Goal: Find specific page/section

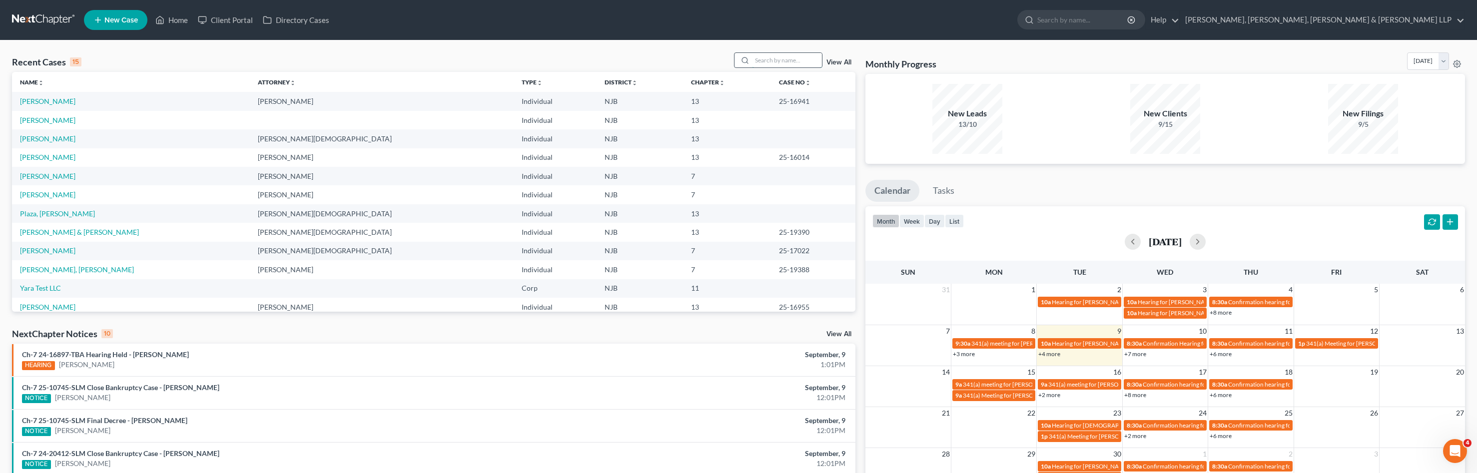
click at [800, 65] on input "search" at bounding box center [787, 60] width 70 height 14
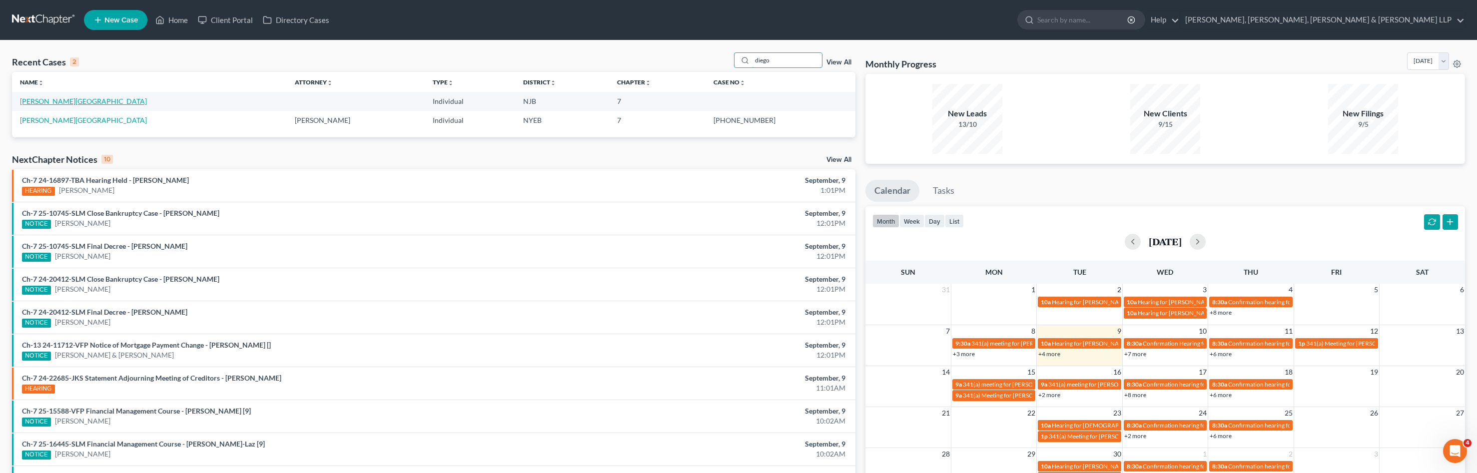
type input "diego"
click at [45, 104] on link "[PERSON_NAME][GEOGRAPHIC_DATA]" at bounding box center [83, 101] width 127 height 8
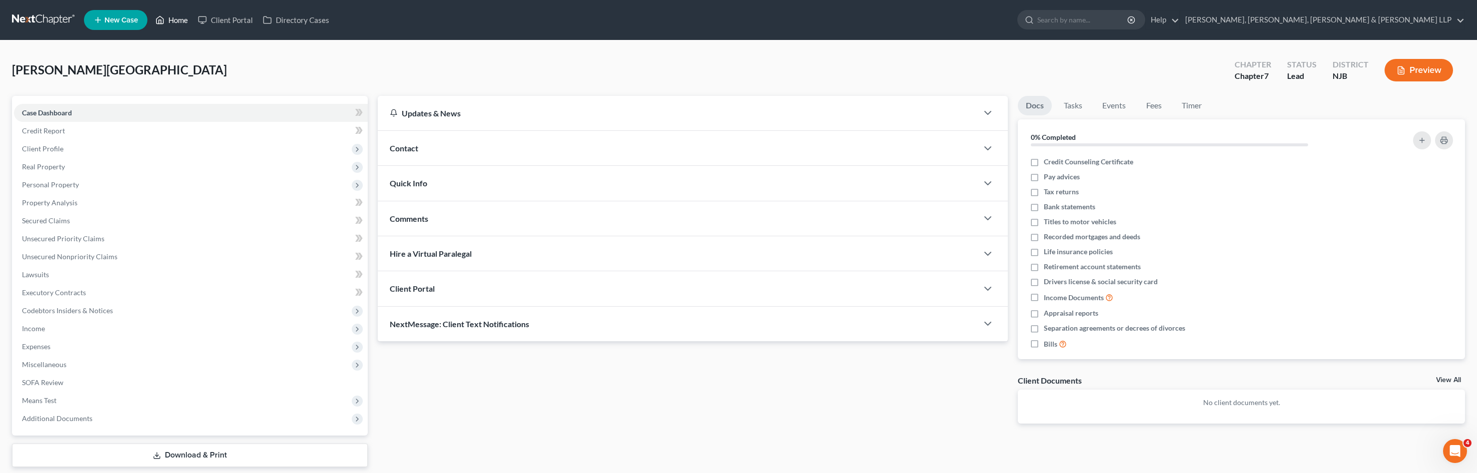
click at [179, 25] on link "Home" at bounding box center [171, 20] width 42 height 18
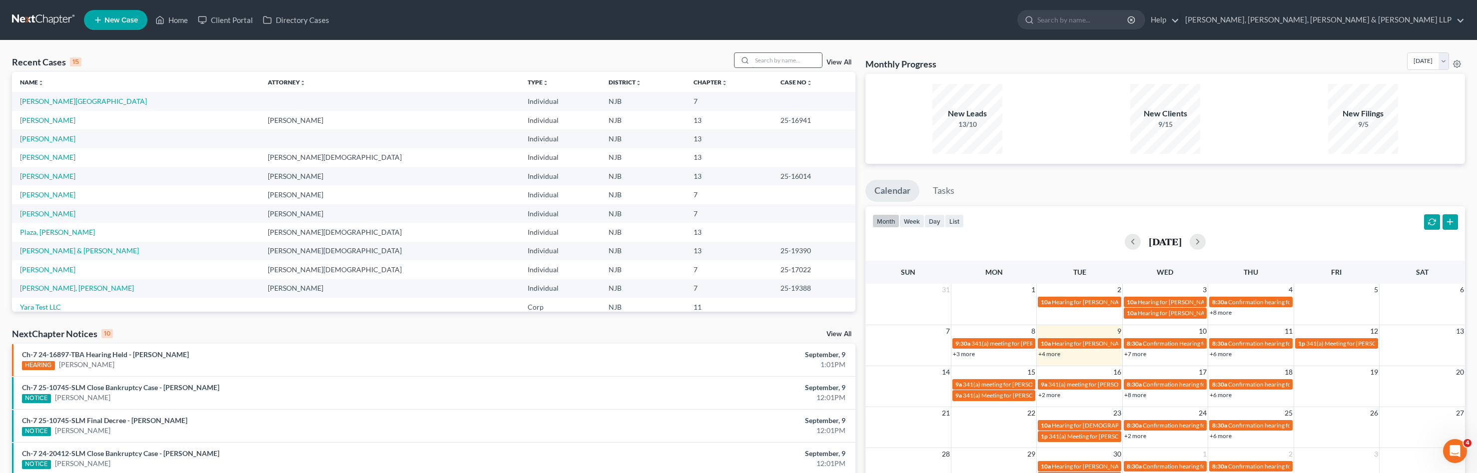
click at [764, 62] on input "search" at bounding box center [787, 60] width 70 height 14
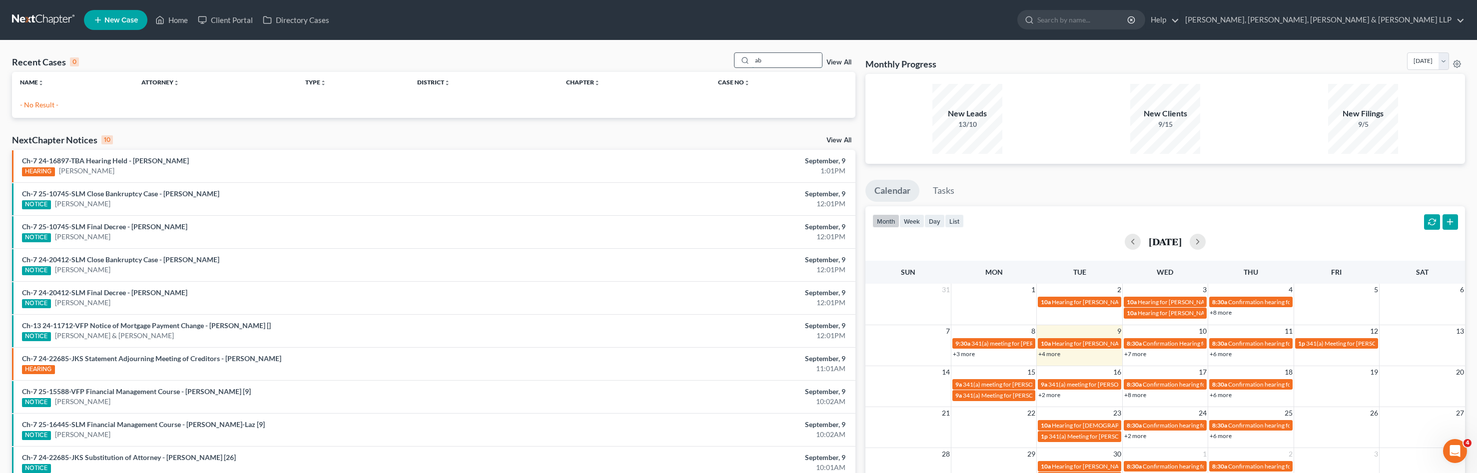
type input "a"
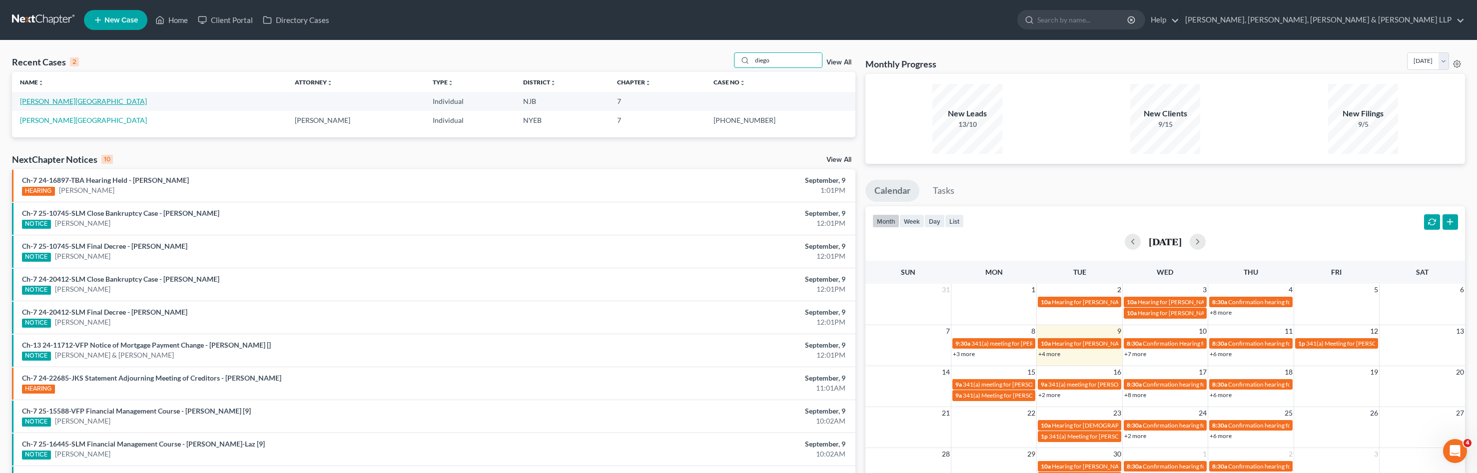
type input "diego"
click at [54, 100] on link "[PERSON_NAME][GEOGRAPHIC_DATA]" at bounding box center [83, 101] width 127 height 8
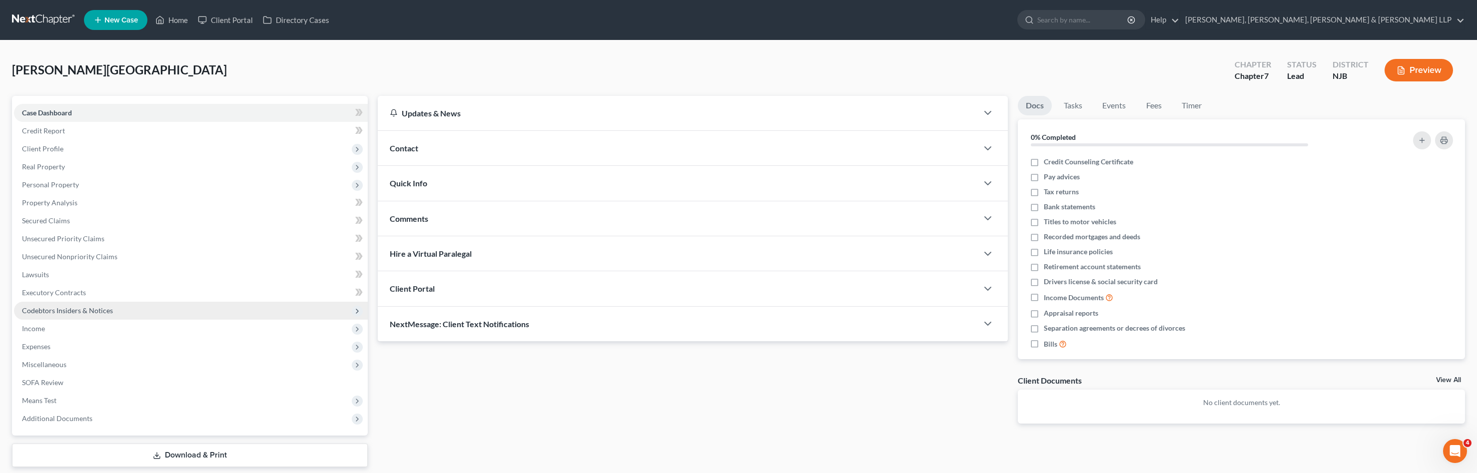
scroll to position [32, 0]
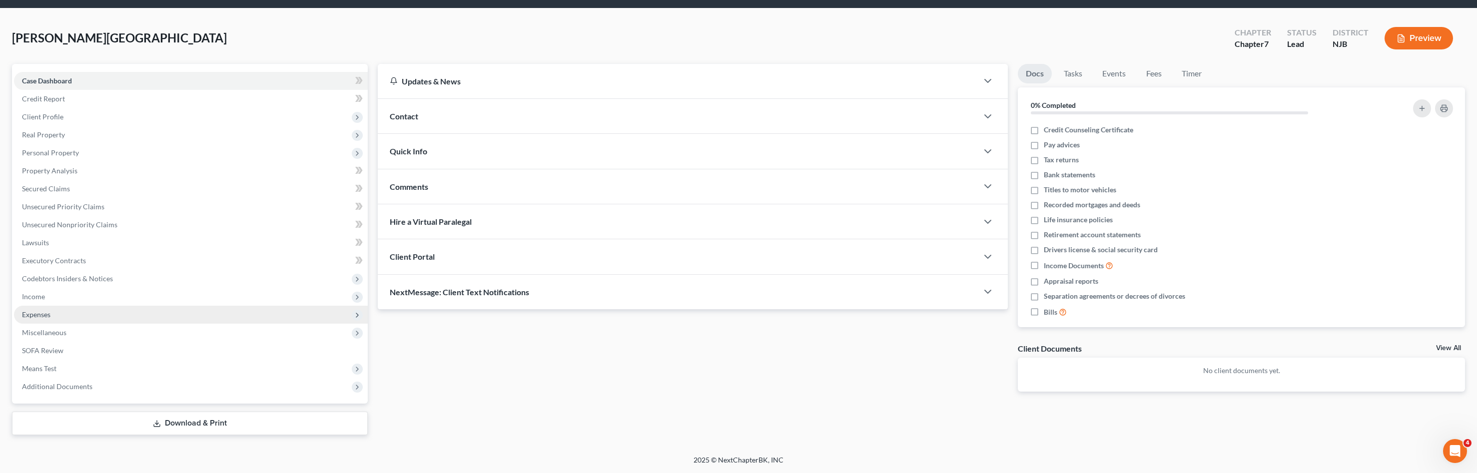
click at [48, 316] on span "Expenses" at bounding box center [36, 314] width 28 height 8
click at [74, 331] on link "Home" at bounding box center [201, 333] width 334 height 18
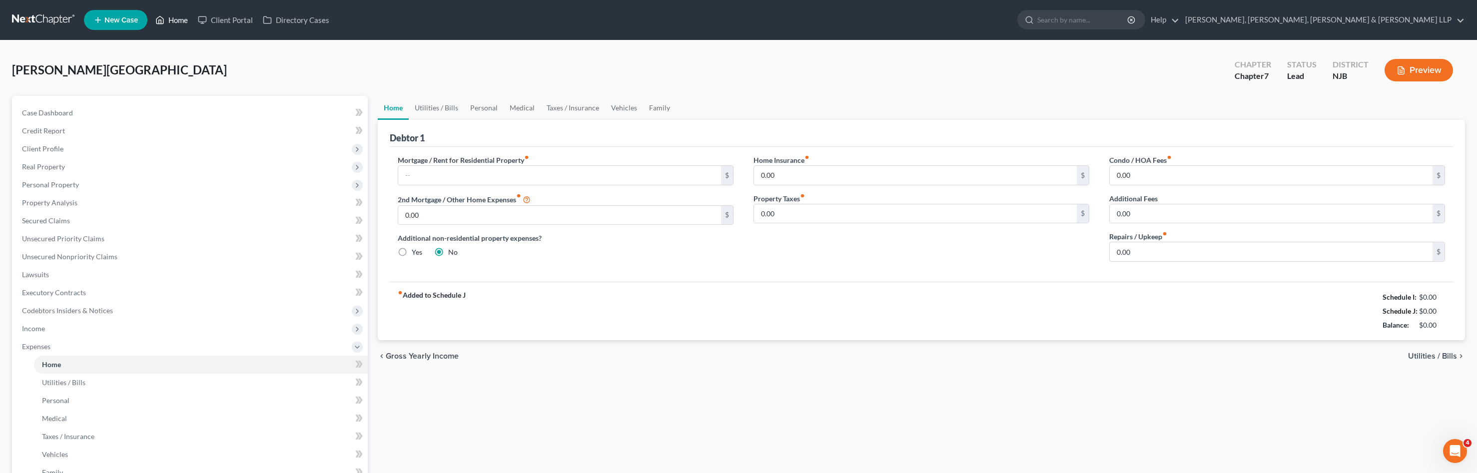
click at [171, 24] on link "Home" at bounding box center [171, 20] width 42 height 18
